Goal: Task Accomplishment & Management: Complete application form

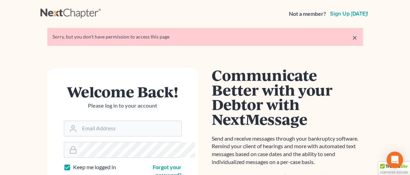
type input "[EMAIL_ADDRESS][DOMAIN_NAME]"
click at [358, 36] on link "×" at bounding box center [355, 37] width 5 height 8
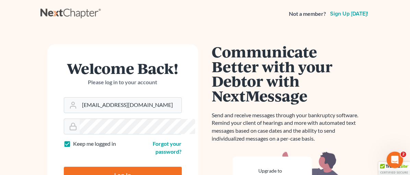
click at [110, 166] on input "Log In" at bounding box center [123, 174] width 118 height 17
type input "Thinking..."
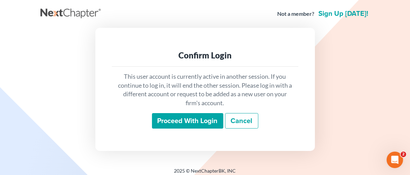
click at [180, 122] on input "Proceed with login" at bounding box center [187, 121] width 71 height 16
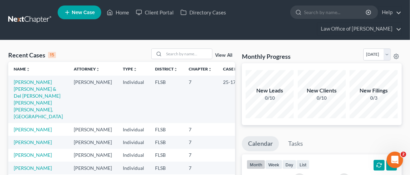
scroll to position [47, 0]
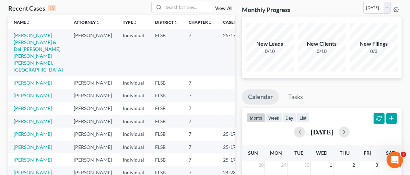
click at [24, 80] on link "Kerr, Amanda" at bounding box center [33, 83] width 38 height 6
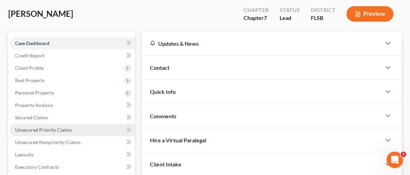
click at [30, 129] on span "Unsecured Priority Claims" at bounding box center [43, 130] width 57 height 6
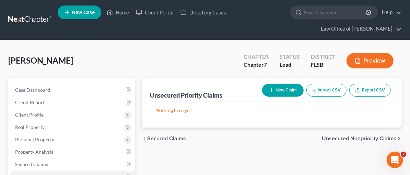
click at [286, 92] on button "New Claim" at bounding box center [283, 90] width 42 height 13
select select "0"
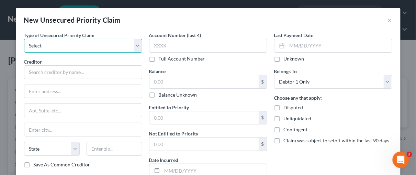
click at [133, 46] on select "Select Taxes & Other Government Units Domestic Support Obligations Extensions o…" at bounding box center [83, 46] width 118 height 14
select select "0"
click at [24, 39] on select "Select Taxes & Other Government Units Domestic Support Obligations Extensions o…" at bounding box center [83, 46] width 118 height 14
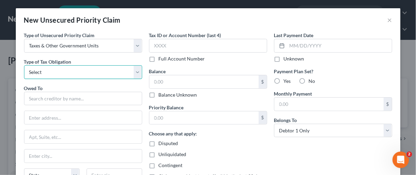
click at [136, 72] on select "Select Federal City State Franchise Tax Board Other" at bounding box center [83, 72] width 118 height 14
select select "0"
click at [24, 65] on select "Select Federal City State Franchise Tax Board Other" at bounding box center [83, 72] width 118 height 14
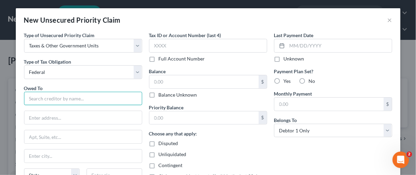
click at [33, 101] on input "text" at bounding box center [83, 99] width 118 height 14
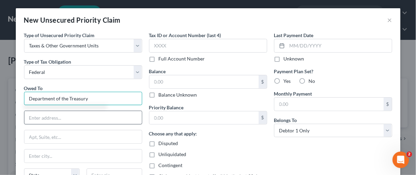
type input "Department of the Treasury"
drag, startPoint x: 52, startPoint y: 121, endPoint x: 59, endPoint y: 117, distance: 7.1
click at [52, 121] on input "text" at bounding box center [82, 117] width 117 height 13
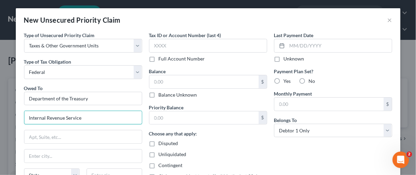
type input "Internal Revenue Service"
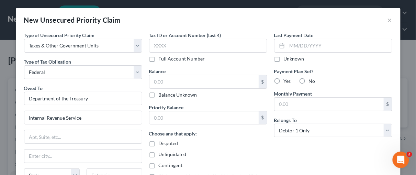
drag, startPoint x: 246, startPoint y: 137, endPoint x: 203, endPoint y: 136, distance: 42.2
click at [245, 138] on div "Choose any that apply: Disputed Unliquidated Contingent Claim was subject to se…" at bounding box center [208, 155] width 118 height 50
click at [73, 155] on input "text" at bounding box center [82, 155] width 117 height 13
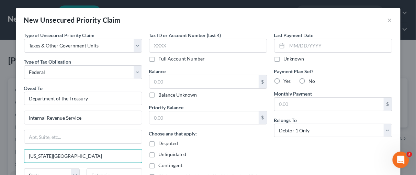
type input "Kansas City"
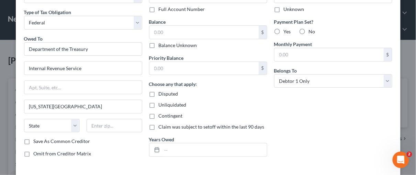
scroll to position [52, 0]
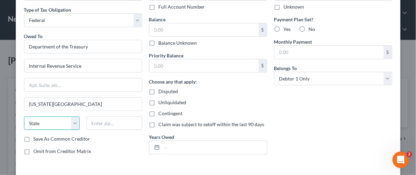
click at [73, 121] on select "State AL AK AR AZ CA CO CT DE DC FL GA GU HI ID IL IN IA KS KY LA ME MD MA MI M…" at bounding box center [52, 123] width 56 height 14
select select "26"
click at [24, 116] on select "State AL AK AR AZ CA CO CT DE DC FL GA GU HI ID IL IN IA KS KY LA ME MD MA MI M…" at bounding box center [52, 123] width 56 height 14
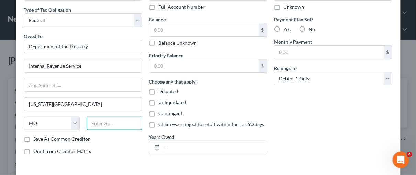
click at [104, 124] on input "text" at bounding box center [114, 123] width 56 height 14
type input "64999"
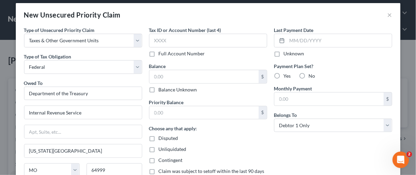
scroll to position [0, 0]
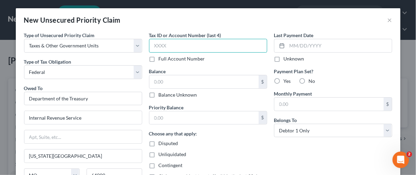
click at [155, 49] on input "text" at bounding box center [208, 46] width 118 height 14
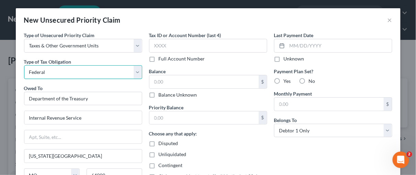
click at [135, 72] on select "Select Federal City State Franchise Tax Board Other" at bounding box center [83, 72] width 118 height 14
click at [24, 65] on select "Select Federal City State Franchise Tax Board Other" at bounding box center [83, 72] width 118 height 14
click at [134, 70] on select "Select Federal City State Franchise Tax Board Other" at bounding box center [83, 72] width 118 height 14
select select "0"
click at [24, 65] on select "Select Federal City State Franchise Tax Board Other" at bounding box center [83, 72] width 118 height 14
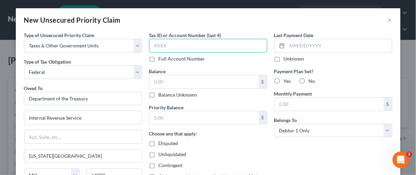
click at [154, 46] on input "text" at bounding box center [208, 46] width 118 height 14
type input "6575"
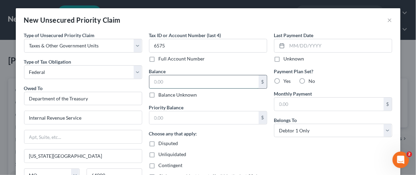
click at [156, 80] on input "text" at bounding box center [203, 81] width 109 height 13
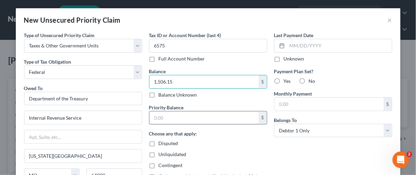
type input "1,506.15"
click at [153, 117] on input "text" at bounding box center [203, 117] width 109 height 13
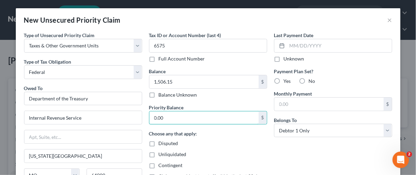
type input "0.00"
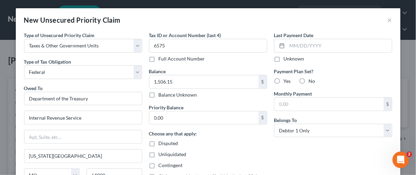
click at [283, 58] on label "Unknown" at bounding box center [293, 58] width 21 height 7
click at [286, 58] on input "Unknown" at bounding box center [288, 57] width 4 height 4
checkbox input "true"
click at [308, 80] on label "No" at bounding box center [311, 81] width 7 height 7
click at [311, 80] on input "No" at bounding box center [313, 80] width 4 height 4
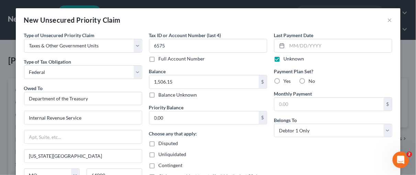
radio input "true"
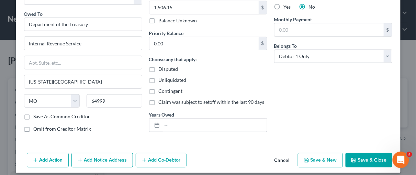
scroll to position [79, 0]
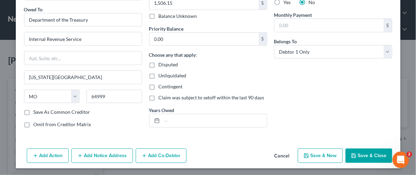
drag, startPoint x: 413, startPoint y: 92, endPoint x: 4, endPoint y: 2, distance: 418.9
click at [100, 156] on button "Add Notice Address" at bounding box center [101, 155] width 61 height 14
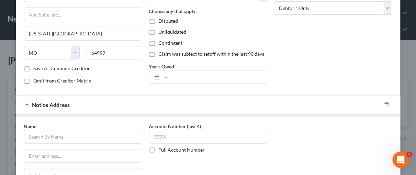
scroll to position [131, 0]
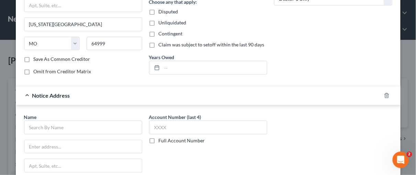
click at [159, 138] on label "Full Account Number" at bounding box center [182, 140] width 46 height 7
click at [161, 138] on input "Full Account Number" at bounding box center [163, 139] width 4 height 4
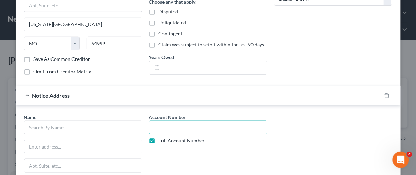
click at [156, 130] on input "text" at bounding box center [208, 127] width 118 height 14
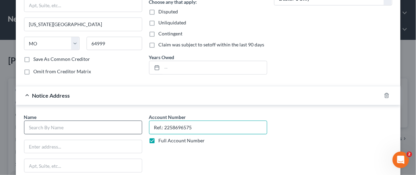
type input "Ref.: 2258696575"
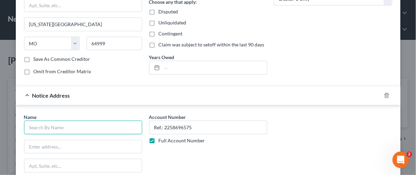
click at [39, 128] on input "text" at bounding box center [83, 127] width 118 height 14
type input "Coast Professional, Inc."
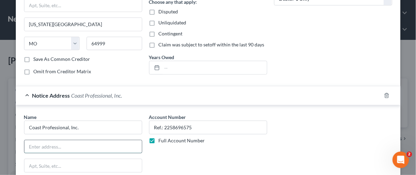
click at [39, 147] on input "text" at bounding box center [82, 146] width 117 height 13
click at [44, 146] on input "text" at bounding box center [82, 146] width 117 height 13
type input "PO Box 425"
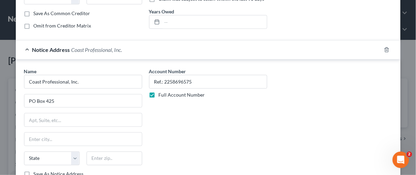
scroll to position [185, 0]
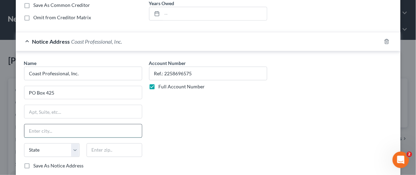
click at [59, 127] on input "text" at bounding box center [82, 130] width 117 height 13
type input "Geneseo"
click at [72, 148] on select "State AL AK AR AZ CA CO CT DE DC FL GA GU HI ID IL IN IA KS KY LA ME MD MA MI M…" at bounding box center [52, 150] width 56 height 14
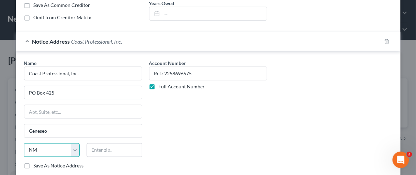
click at [24, 143] on select "State AL AK AR AZ CA CO CT DE DC FL GA GU HI ID IL IN IA KS KY LA ME MD MA MI M…" at bounding box center [52, 150] width 56 height 14
click at [71, 144] on select "State AL AK AR AZ CA CO CT DE DC FL GA GU HI ID IL IN IA KS KY LA ME MD MA MI M…" at bounding box center [52, 150] width 56 height 14
select select "35"
click at [24, 143] on select "State AL AK AR AZ CA CO CT DE DC FL GA GU HI ID IL IN IA KS KY LA ME MD MA MI M…" at bounding box center [52, 150] width 56 height 14
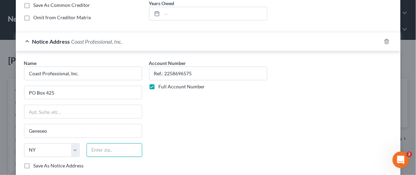
click at [94, 143] on input "text" at bounding box center [114, 150] width 56 height 14
type input "14454"
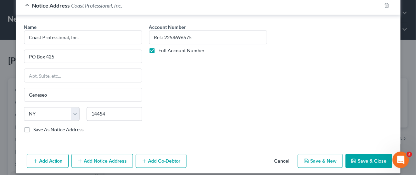
scroll to position [225, 0]
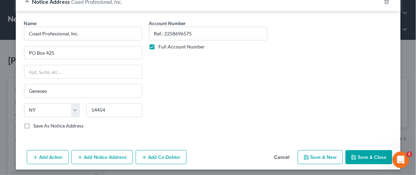
click at [319, 154] on button "Save & New" at bounding box center [319, 157] width 45 height 14
select select "0"
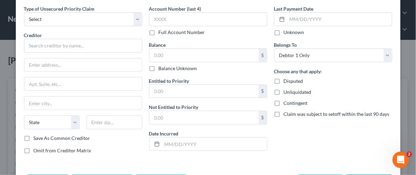
scroll to position [52, 0]
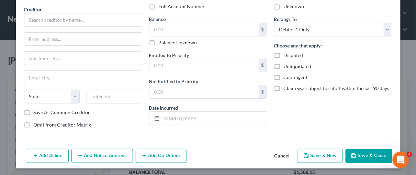
click at [280, 155] on button "Cancel" at bounding box center [282, 156] width 26 height 14
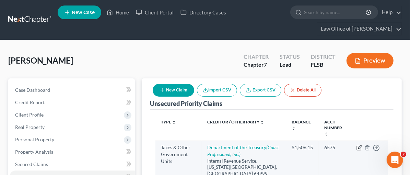
click at [359, 145] on icon "button" at bounding box center [359, 147] width 5 height 5
select select "0"
select select "26"
select select "0"
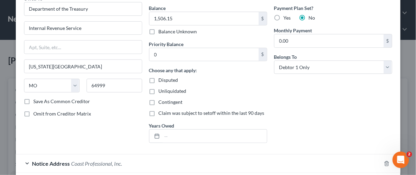
scroll to position [63, 0]
click at [168, 135] on input "text" at bounding box center [214, 135] width 105 height 13
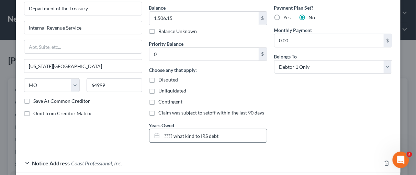
drag, startPoint x: 170, startPoint y: 133, endPoint x: 176, endPoint y: 133, distance: 6.5
click at [169, 133] on input "???? what kind to IRS debt" at bounding box center [214, 135] width 105 height 13
type input "How old is the debt???? what kind to IRS debt"
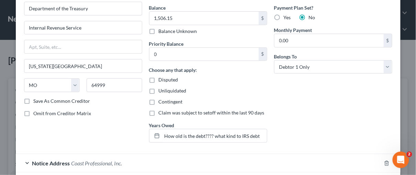
drag, startPoint x: 294, startPoint y: 91, endPoint x: 290, endPoint y: 98, distance: 8.0
click at [290, 98] on div "Last Payment Date Unknown Payment Plan Set? Yes No Monthly Payment 0.00 $ Belon…" at bounding box center [332, 58] width 125 height 180
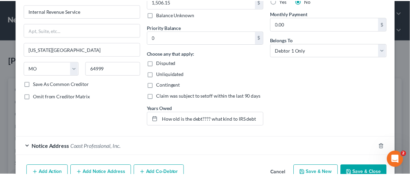
scroll to position [103, 0]
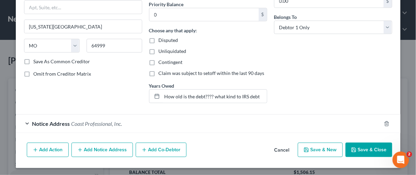
click at [359, 148] on button "Save & Close" at bounding box center [368, 149] width 47 height 14
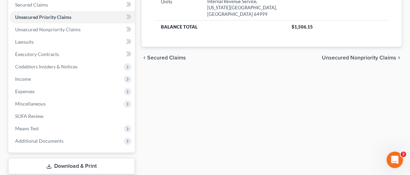
scroll to position [201, 0]
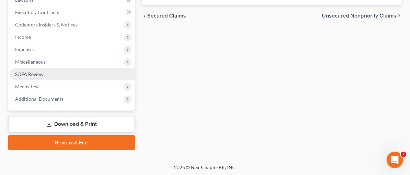
click at [27, 71] on span "SOFA Review" at bounding box center [29, 74] width 28 height 6
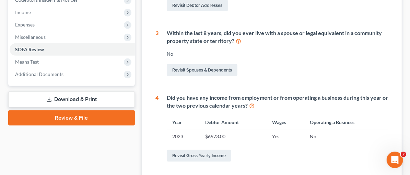
scroll to position [226, 0]
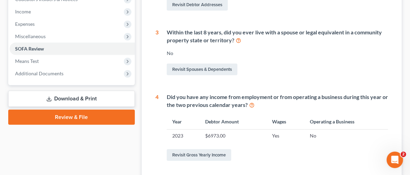
click at [410, 124] on div "Kerr, Amanda Upgraded Chapter Chapter 7 Status Lead District FLSB Preview Petit…" at bounding box center [205, 46] width 410 height 465
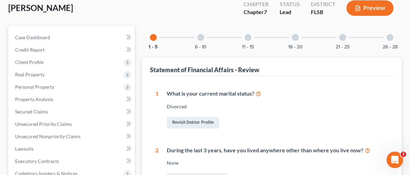
scroll to position [46, 0]
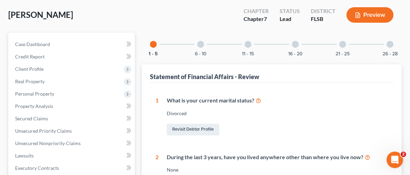
click at [197, 43] on div at bounding box center [200, 44] width 7 height 7
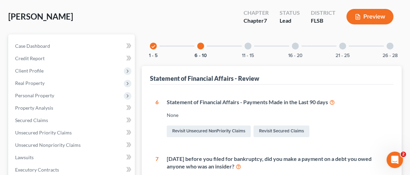
scroll to position [0, 0]
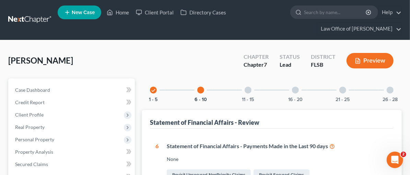
click at [245, 89] on div at bounding box center [248, 89] width 7 height 7
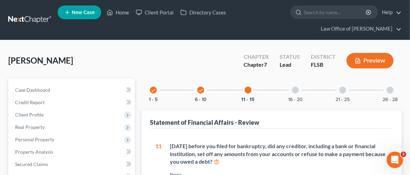
click at [292, 89] on div at bounding box center [295, 89] width 7 height 7
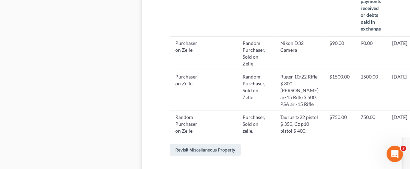
scroll to position [425, 0]
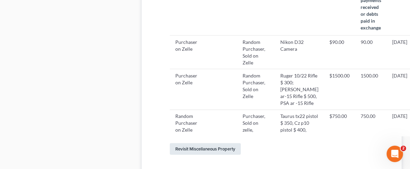
click at [187, 143] on link "Revisit Miscellaneous Property" at bounding box center [205, 149] width 71 height 12
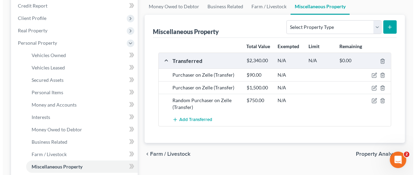
scroll to position [99, 0]
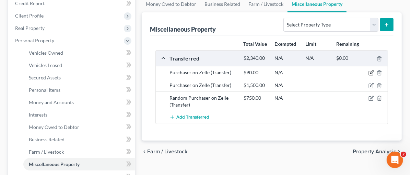
click at [371, 70] on icon "button" at bounding box center [371, 72] width 5 height 5
select select "Ordinary (within 2 years)"
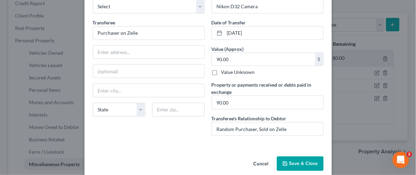
scroll to position [47, 0]
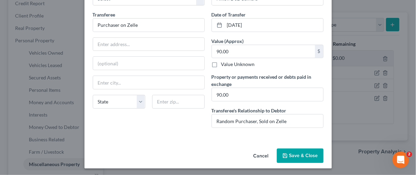
click at [297, 155] on button "Save & Close" at bounding box center [300, 155] width 47 height 14
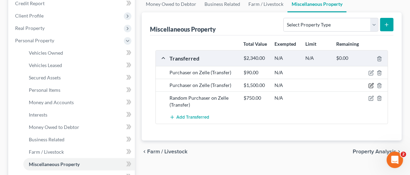
click at [372, 84] on icon "button" at bounding box center [371, 85] width 5 height 5
select select "Ordinary (within 2 years)"
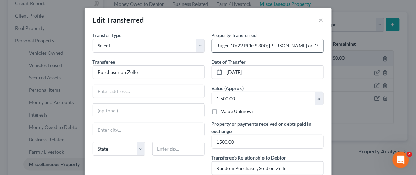
click at [315, 46] on input "Ruger 10/22 Rifle $ 300; Anderson ar-15 Rifle $ 500, PSA ar -15 Rifle" at bounding box center [267, 45] width 111 height 13
click at [316, 46] on input "Ruger 10/22 Rifle $ 300; Anderson ar-15 Rifle $ 500, PSA ar -15 Rifle" at bounding box center [267, 45] width 111 height 13
click at [317, 43] on input "Ruger 10/22 Rifle $ 300; Anderson ar-15 Rifle $ 500, PSA ar -15 Rifle" at bounding box center [267, 45] width 111 height 13
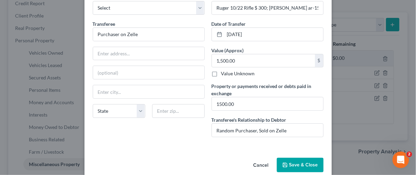
scroll to position [39, 0]
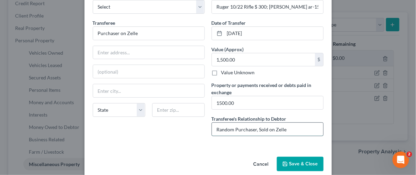
drag, startPoint x: 286, startPoint y: 127, endPoint x: 212, endPoint y: 128, distance: 73.8
click at [212, 128] on input "Random Purchaser, Sold on Zelle" at bounding box center [267, 128] width 111 height 13
click at [214, 128] on input "Buyer" at bounding box center [267, 128] width 111 height 13
type input "Random Buyer"
click at [257, 144] on div "An exemption set must first be selected from the Filing Information section. Tr…" at bounding box center [207, 73] width 247 height 161
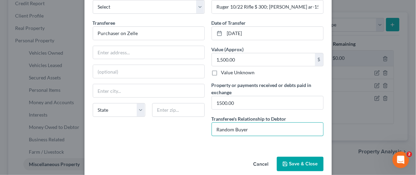
drag, startPoint x: 247, startPoint y: 128, endPoint x: 213, endPoint y: 115, distance: 36.5
click at [200, 125] on div "Transfer Type * Select Ordinary (within 2 years) Within 10 Years Transferee * P…" at bounding box center [207, 67] width 237 height 149
type input "Buyer found on zelle"
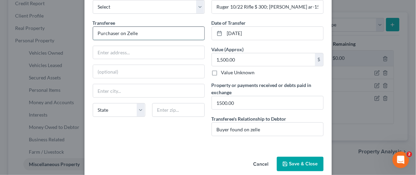
click at [137, 33] on input "Purchaser on Zelle" at bounding box center [148, 33] width 111 height 13
type input "P"
type input "Juan Antonio Suarez"
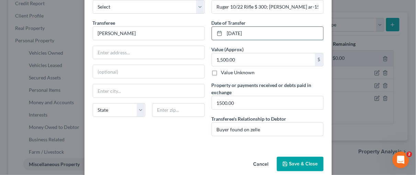
click at [236, 31] on input "03/17/2025" at bounding box center [273, 33] width 98 height 13
click at [236, 34] on input "03/01/20255" at bounding box center [273, 33] width 98 height 13
click at [252, 32] on input "03/01/20255" at bounding box center [273, 33] width 98 height 13
click at [236, 31] on input "03/01/2025" at bounding box center [273, 33] width 98 height 13
click at [235, 32] on input "03/01/2025" at bounding box center [273, 33] width 98 height 13
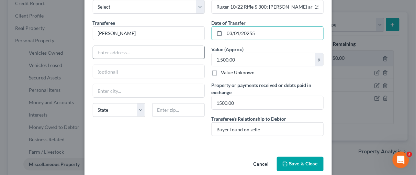
type input "03/01/20255"
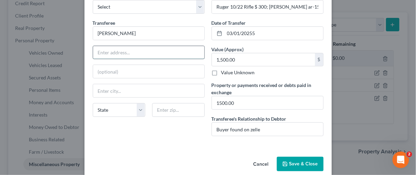
click at [103, 48] on input "text" at bounding box center [148, 52] width 111 height 13
click at [101, 52] on input "text" at bounding box center [148, 52] width 111 height 13
type input "11801SW 196 Ter"
click at [110, 90] on input "text" at bounding box center [148, 90] width 111 height 13
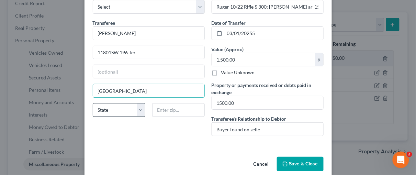
type input "Miami"
drag, startPoint x: 115, startPoint y: 108, endPoint x: 120, endPoint y: 107, distance: 4.8
click at [115, 108] on select "State AL AK AR AZ CA CO CT DE DC FL GA GU HI ID IL IN IA KS KY LA ME MD MA MI M…" at bounding box center [119, 110] width 52 height 14
select select "9"
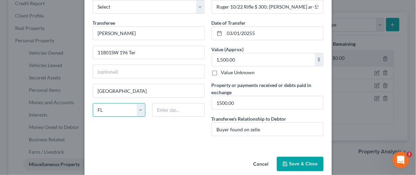
click at [93, 103] on select "State AL AK AR AZ CA CO CT DE DC FL GA GU HI ID IL IN IA KS KY LA ME MD MA MI M…" at bounding box center [119, 110] width 52 height 14
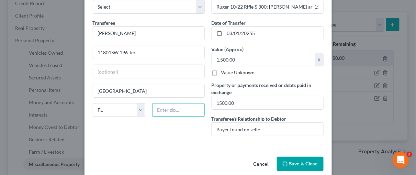
click at [178, 108] on input "text" at bounding box center [178, 110] width 52 height 14
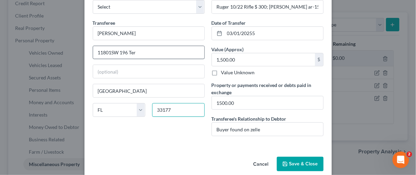
type input "33177"
click at [109, 53] on input "11801SW 196 Ter" at bounding box center [148, 52] width 111 height 13
type input "11801 SW 196 Ter"
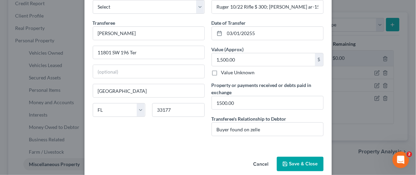
click at [300, 164] on button "Save & Close" at bounding box center [300, 163] width 47 height 14
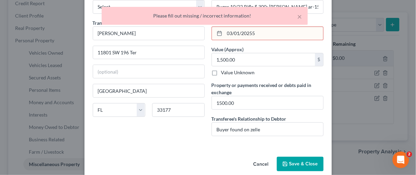
click at [252, 33] on input "03/01/20255" at bounding box center [273, 33] width 98 height 13
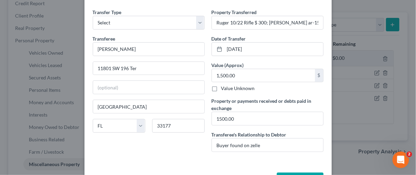
scroll to position [22, 0]
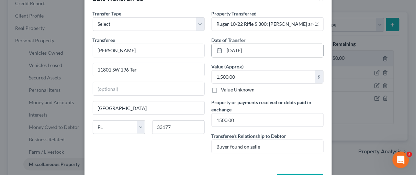
click at [236, 49] on input "03/01/2025" at bounding box center [273, 50] width 98 height 13
type input "0"
type input "03/15/2025"
click at [257, 79] on input "1,500.00" at bounding box center [263, 76] width 103 height 13
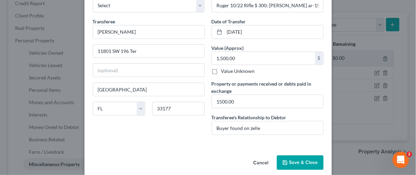
scroll to position [47, 0]
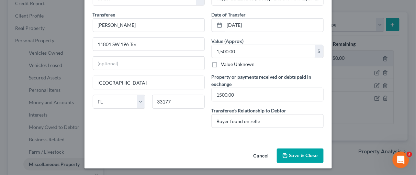
click at [297, 150] on button "Save & Close" at bounding box center [300, 155] width 47 height 14
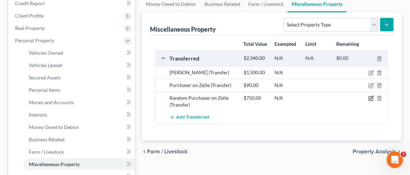
click at [371, 95] on icon "button" at bounding box center [371, 97] width 5 height 5
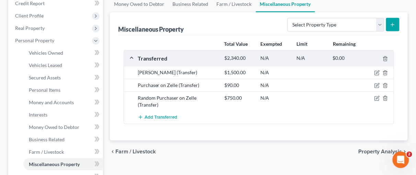
select select "Ordinary (within 2 years)"
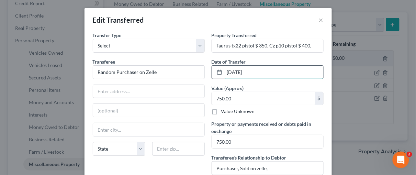
click at [236, 71] on input "02/19/2025" at bounding box center [273, 72] width 98 height 13
type input "02/28/2025"
click at [256, 97] on input "750.00" at bounding box center [263, 98] width 103 height 13
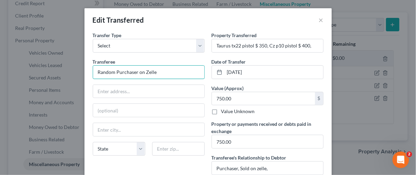
drag, startPoint x: 162, startPoint y: 70, endPoint x: 57, endPoint y: 63, distance: 105.3
click at [57, 63] on div "Edit Transferred × An exemption set must first be selected from the Filing Info…" at bounding box center [208, 87] width 416 height 175
click at [104, 74] on input "text" at bounding box center [148, 72] width 111 height 13
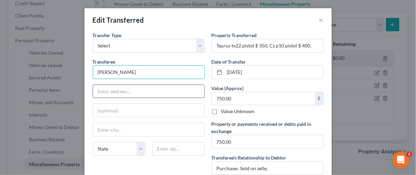
type input "Christopher Leon"
click at [100, 86] on input "text" at bounding box center [148, 91] width 111 height 13
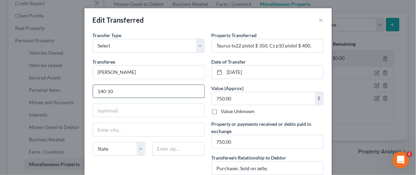
click at [120, 91] on input "140-10" at bounding box center [148, 91] width 111 height 13
type input "14010 Lake Success Pl"
click at [106, 128] on input "text" at bounding box center [148, 129] width 111 height 13
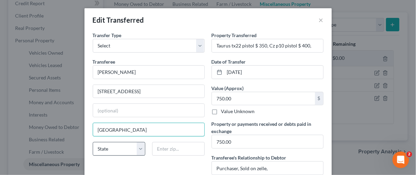
type input "Miami Lakes"
click at [137, 149] on select "State AL AK AR AZ CA CO CT DE DC FL GA GU HI ID IL IN IA KS KY LA ME MD MA MI M…" at bounding box center [119, 149] width 52 height 14
select select "9"
click at [93, 142] on select "State AL AK AR AZ CA CO CT DE DC FL GA GU HI ID IL IN IA KS KY LA ME MD MA MI M…" at bounding box center [119, 149] width 52 height 14
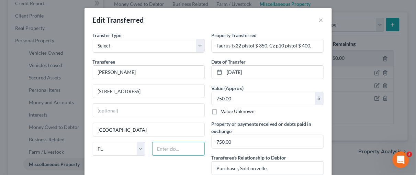
click at [161, 146] on input "text" at bounding box center [178, 149] width 52 height 14
type input "33014"
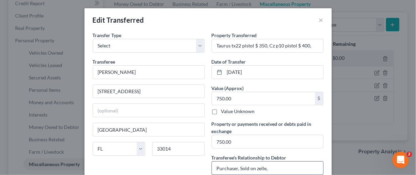
click at [266, 166] on input "Purchaser, Sold on zelle," at bounding box center [267, 167] width 111 height 13
type input "Hialeah"
type input "P"
type input "Buyer found on zelle"
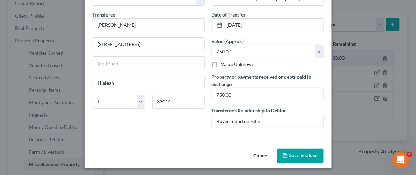
click at [303, 153] on button "Save & Close" at bounding box center [300, 155] width 47 height 14
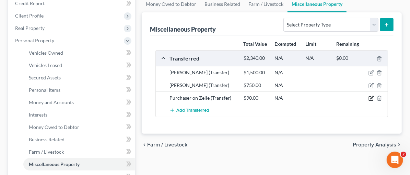
click at [372, 96] on icon "button" at bounding box center [371, 97] width 3 height 3
select select "Ordinary (within 2 years)"
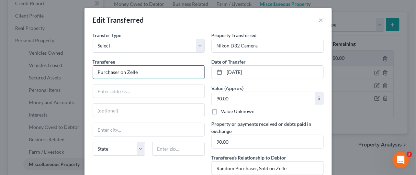
click at [116, 70] on input "Purchaser on Zelle" at bounding box center [148, 72] width 111 height 13
click at [135, 73] on input "Buyer on Zelle" at bounding box center [148, 72] width 111 height 13
type input "Buyer on Zelle ????"
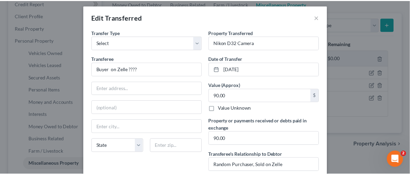
scroll to position [0, 0]
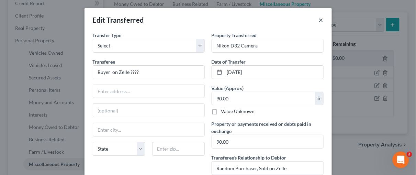
click at [320, 17] on button "×" at bounding box center [320, 20] width 5 height 8
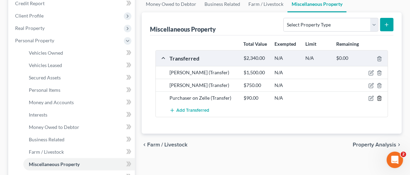
click at [380, 97] on icon "button" at bounding box center [379, 97] width 5 height 5
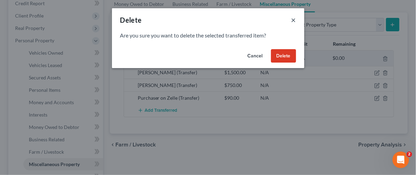
click at [295, 20] on button "×" at bounding box center [293, 20] width 5 height 8
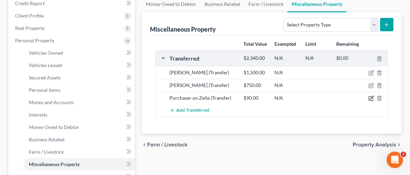
click at [372, 96] on icon "button" at bounding box center [371, 97] width 5 height 5
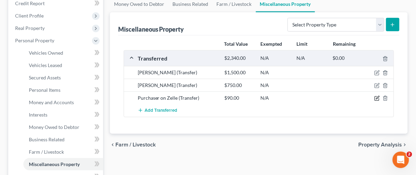
select select "Ordinary (within 2 years)"
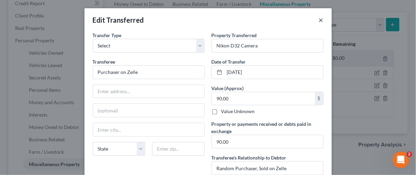
click at [319, 19] on button "×" at bounding box center [320, 20] width 5 height 8
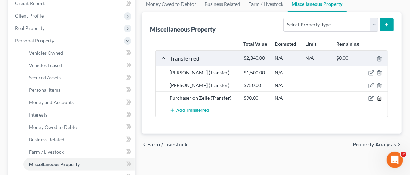
click at [380, 97] on icon "button" at bounding box center [379, 97] width 5 height 5
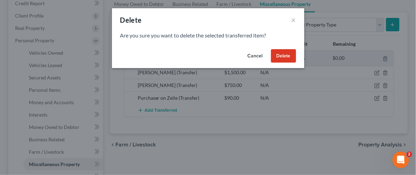
click at [279, 53] on button "Delete" at bounding box center [283, 56] width 25 height 14
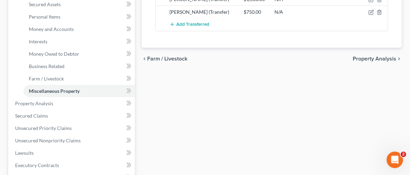
scroll to position [177, 0]
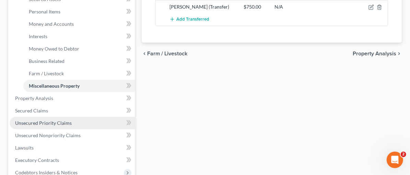
click at [45, 118] on link "Unsecured Priority Claims" at bounding box center [72, 123] width 125 height 12
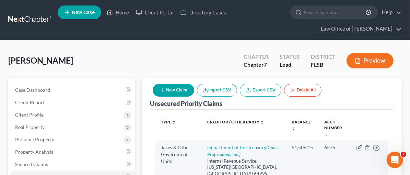
click at [357, 145] on icon "button" at bounding box center [359, 147] width 5 height 5
select select "0"
select select "26"
select select "0"
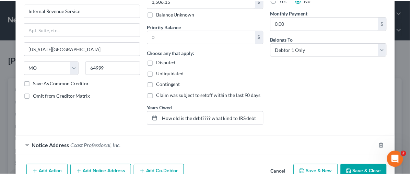
scroll to position [96, 0]
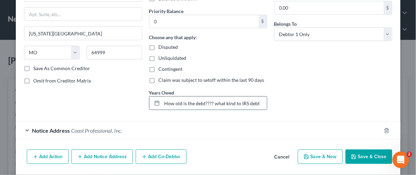
click at [162, 102] on input "How old is the debt???? what kind to IRS debt" at bounding box center [214, 102] width 105 height 13
type input "XO Dog Walking Debt, How old is the debt???? what kind to IRS debt"
drag, startPoint x: 218, startPoint y: 109, endPoint x: 222, endPoint y: 112, distance: 5.5
click at [218, 110] on div "Tax ID or Account Number (last 4) 6575 Full Account Number Balance 1,506.15 $ B…" at bounding box center [207, 25] width 125 height 180
click at [364, 154] on button "Save & Close" at bounding box center [368, 156] width 47 height 14
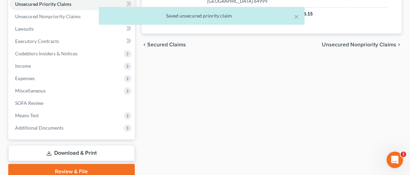
scroll to position [173, 0]
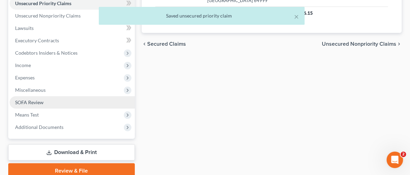
click at [35, 103] on span "SOFA Review" at bounding box center [29, 102] width 28 height 6
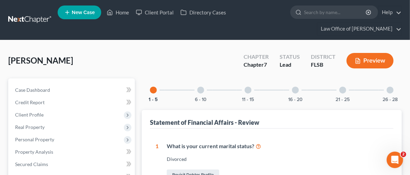
click at [388, 87] on div at bounding box center [390, 89] width 7 height 7
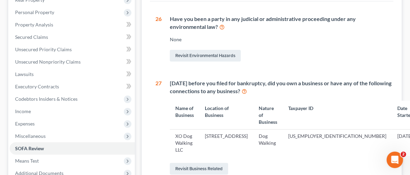
scroll to position [137, 0]
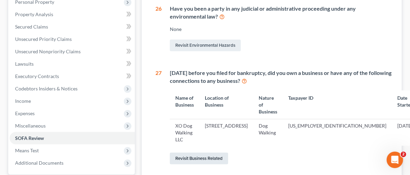
click at [170, 152] on link "Revisit Business Related" at bounding box center [199, 158] width 58 height 12
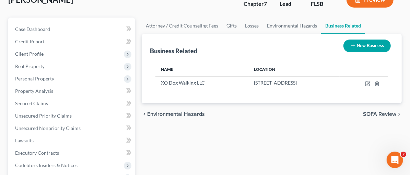
scroll to position [63, 0]
